Goal: Transaction & Acquisition: Purchase product/service

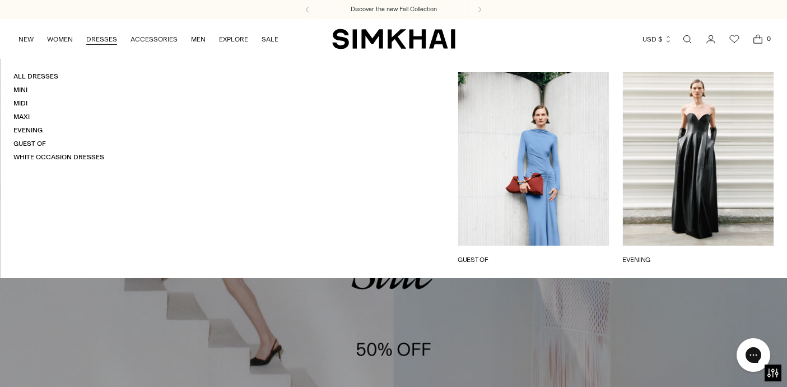
click at [98, 39] on link "DRESSES" at bounding box center [101, 39] width 31 height 25
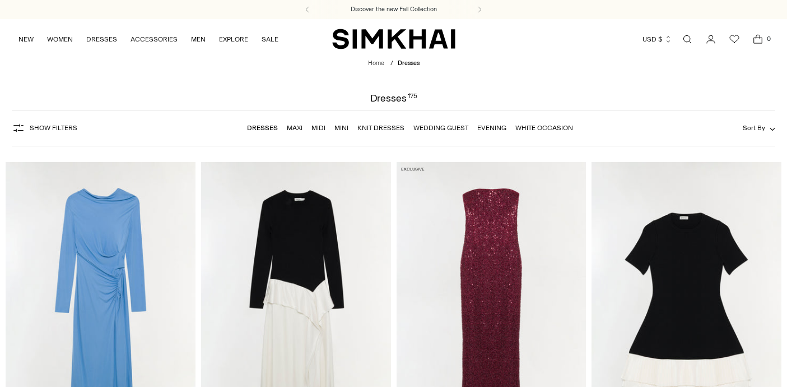
click at [295, 132] on link "Maxi" at bounding box center [295, 128] width 16 height 8
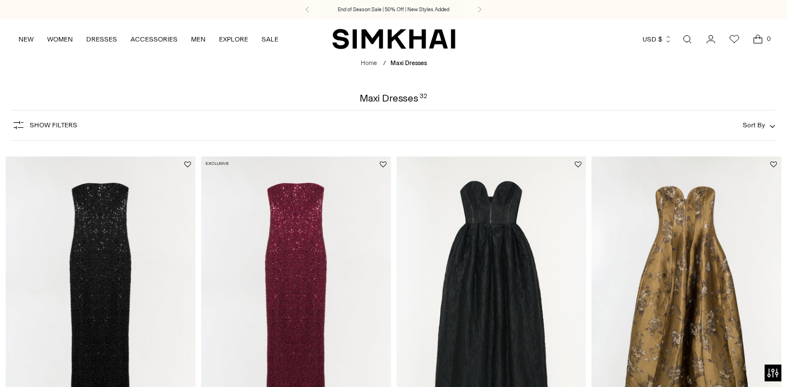
click at [763, 129] on span "Sort By" at bounding box center [754, 125] width 22 height 8
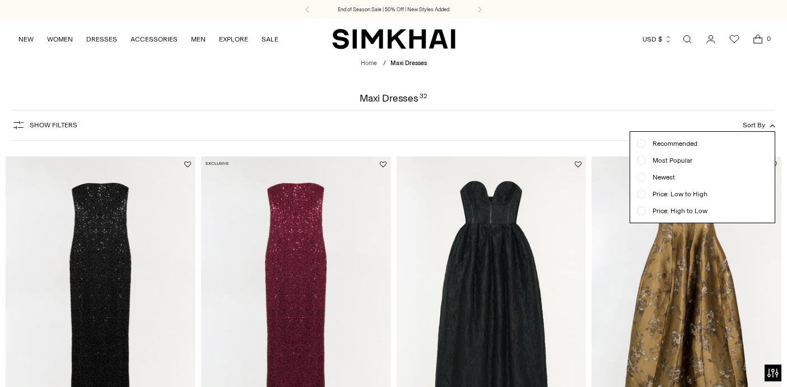
click at [770, 131] on button "Sort By" at bounding box center [759, 125] width 33 height 12
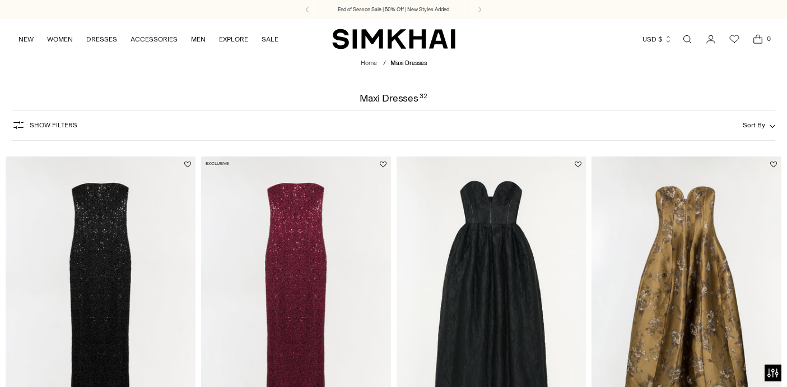
click at [17, 132] on icon "button" at bounding box center [18, 124] width 13 height 13
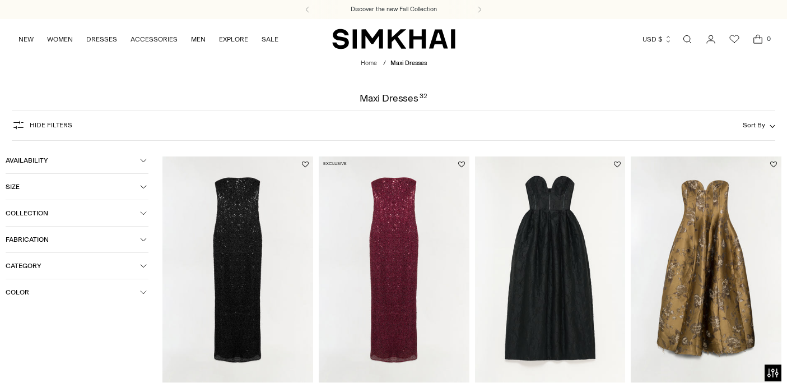
click at [17, 132] on icon "button" at bounding box center [18, 124] width 13 height 13
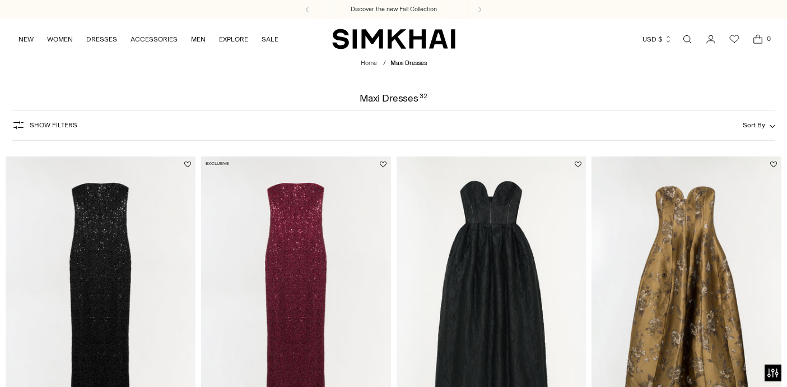
click at [17, 132] on icon "button" at bounding box center [18, 124] width 13 height 13
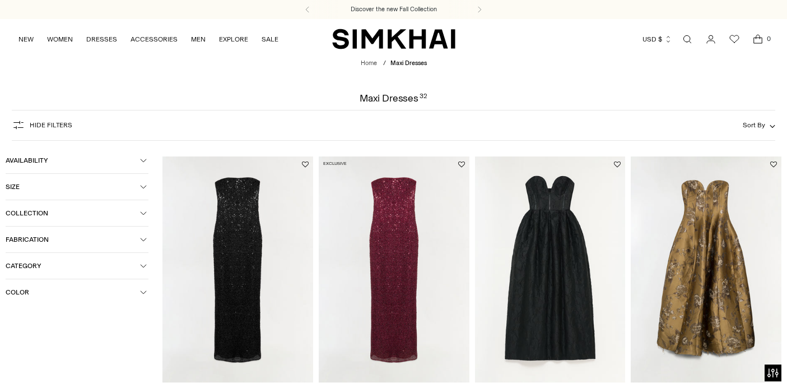
click at [143, 305] on button "Color" at bounding box center [77, 292] width 143 height 26
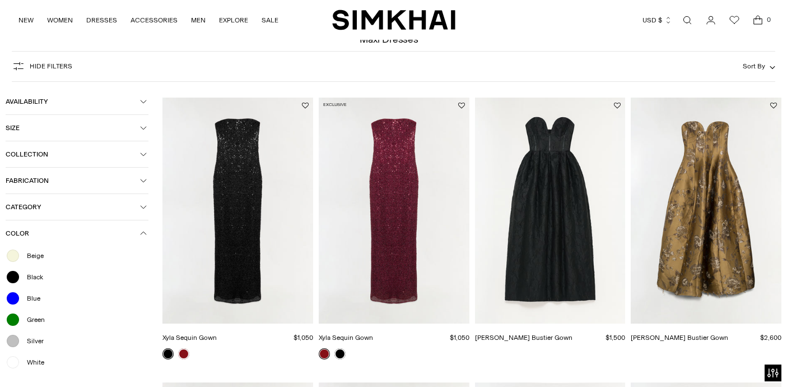
click at [14, 355] on div at bounding box center [13, 362] width 15 height 15
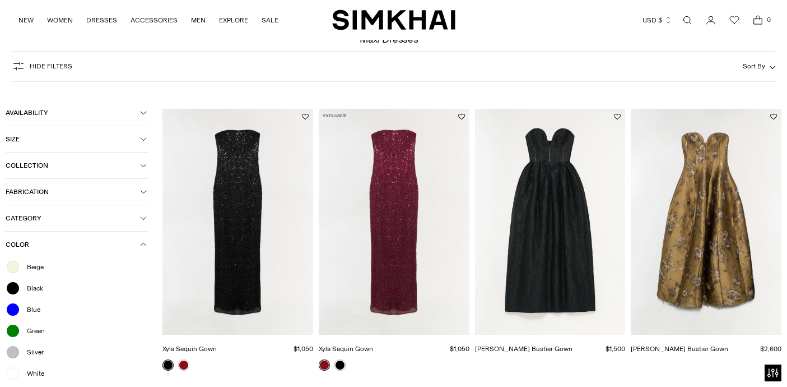
scroll to position [630, 0]
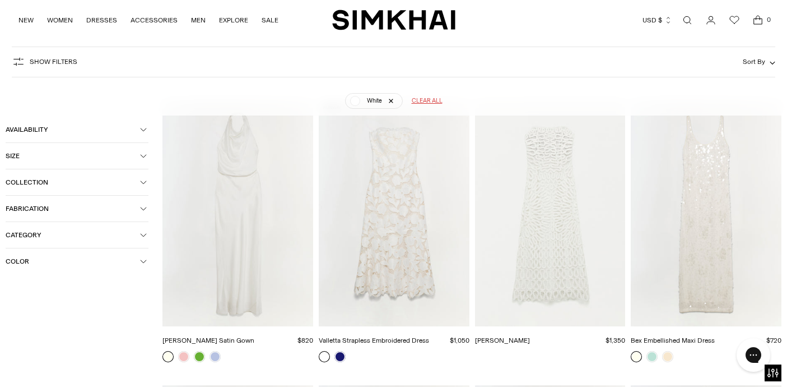
scroll to position [91, 0]
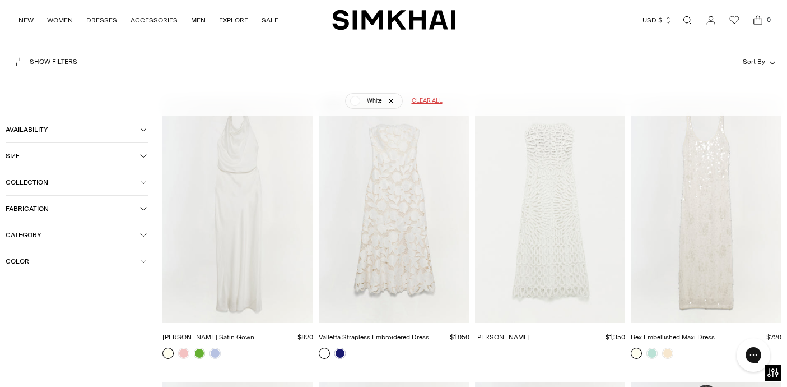
click at [0, 0] on img "Reannon Satin Gown" at bounding box center [0, 0] width 0 height 0
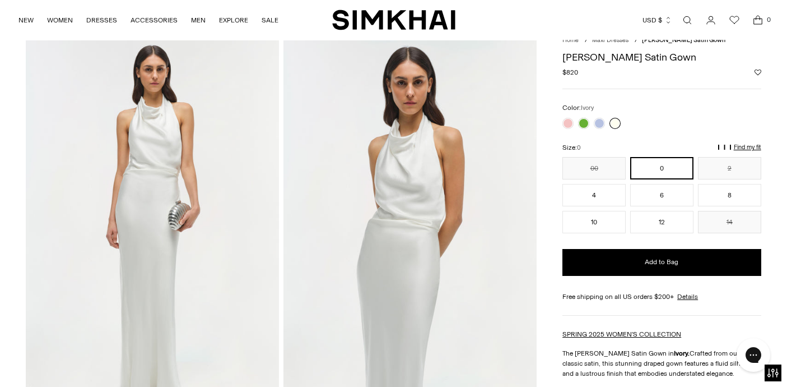
scroll to position [30, 0]
